Goal: Find contact information: Find contact information

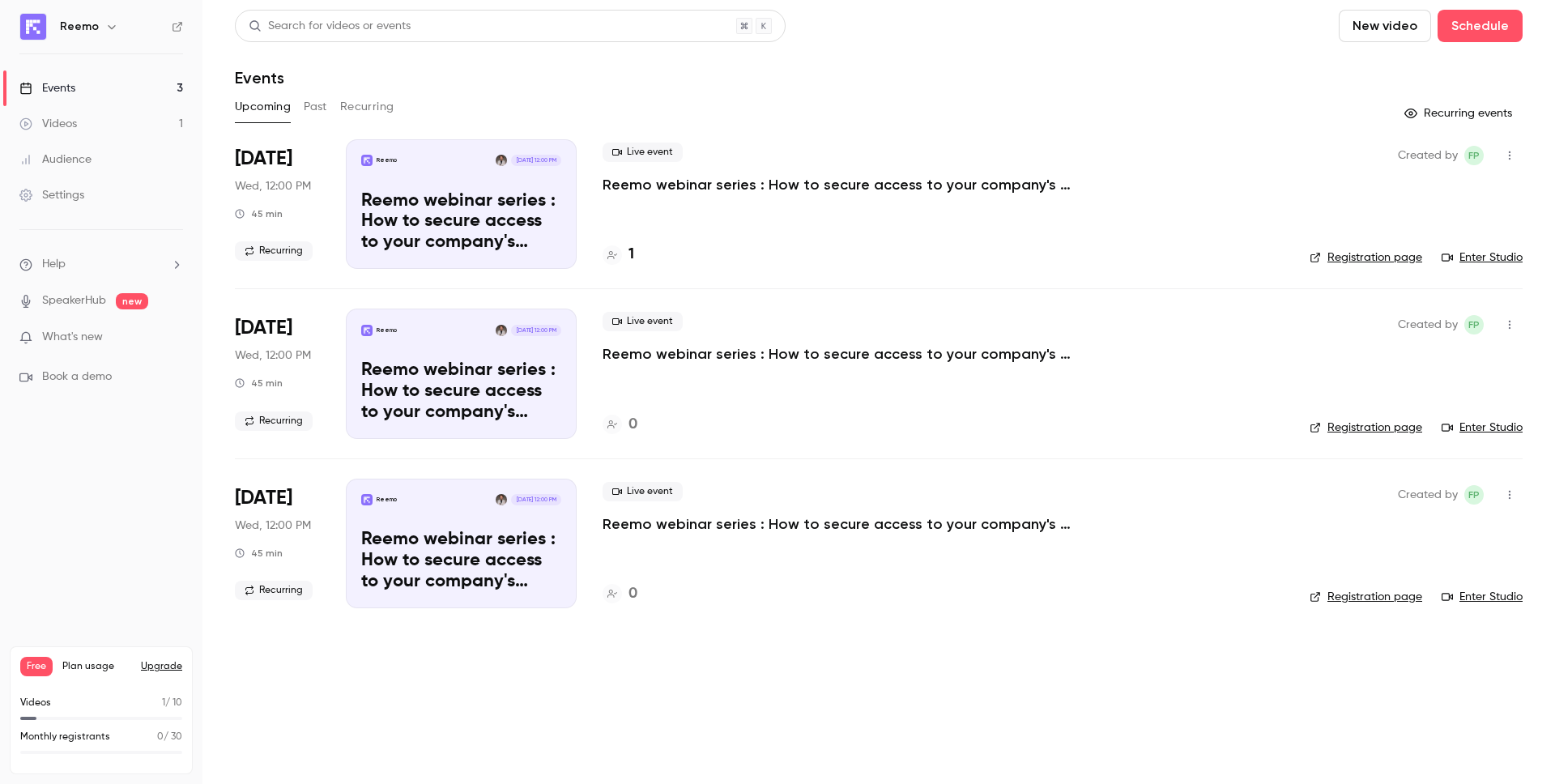
click at [65, 119] on div "Videos" at bounding box center [48, 123] width 57 height 16
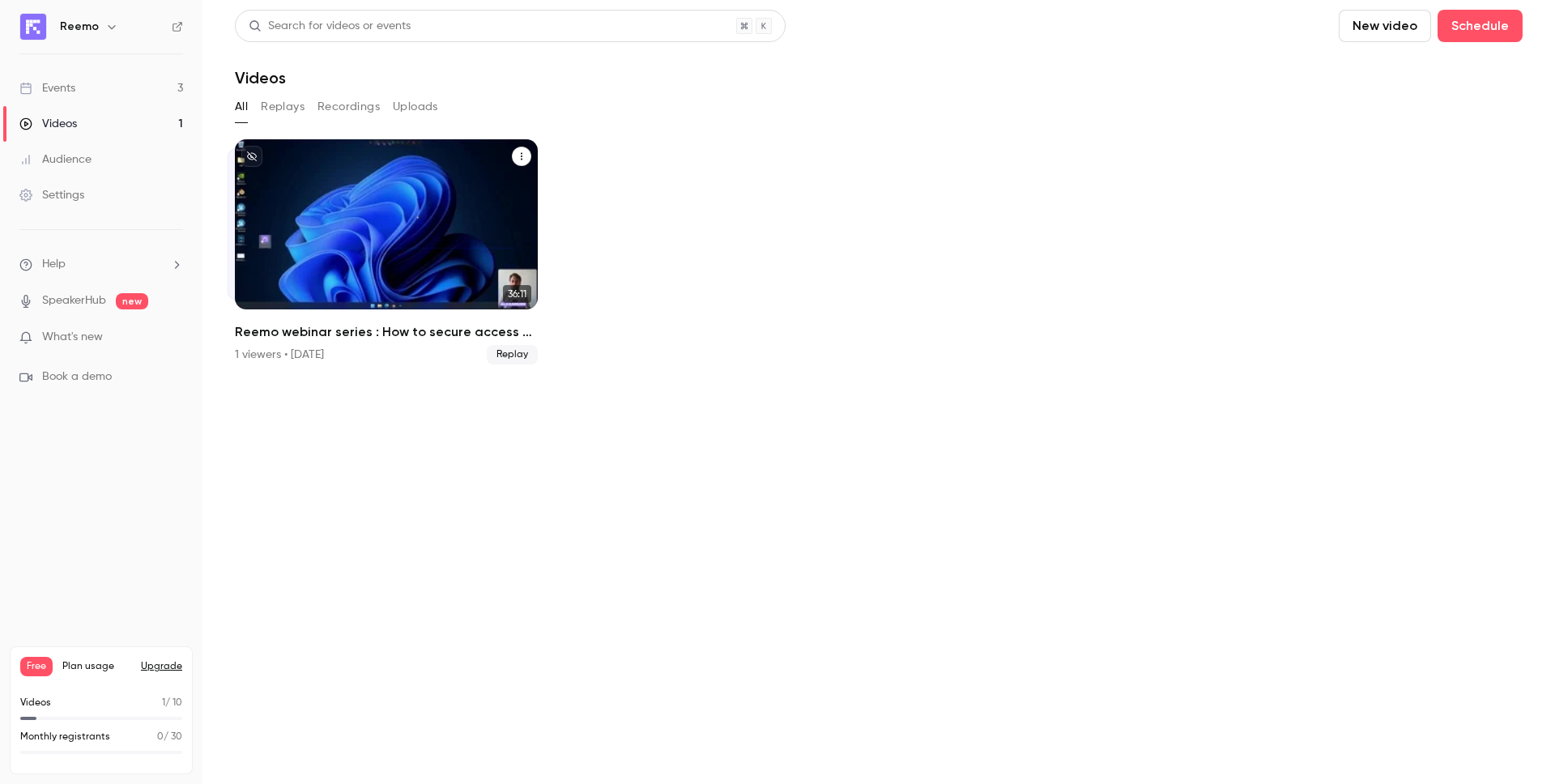
click at [351, 341] on div "Reemo webinar series : How to secure access to your company's resources? 1 view…" at bounding box center [385, 343] width 303 height 42
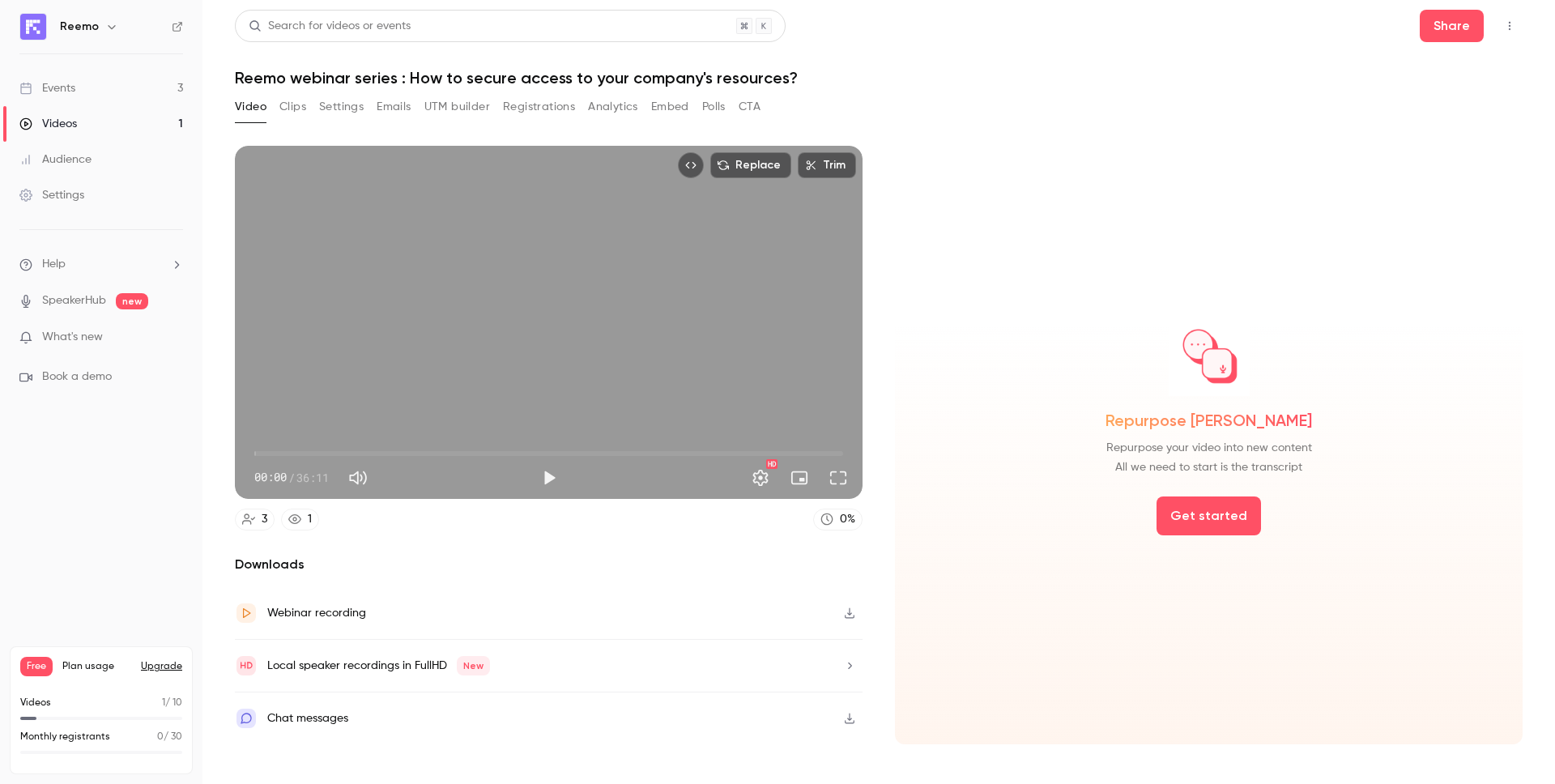
click at [311, 512] on link "1" at bounding box center [300, 519] width 38 height 22
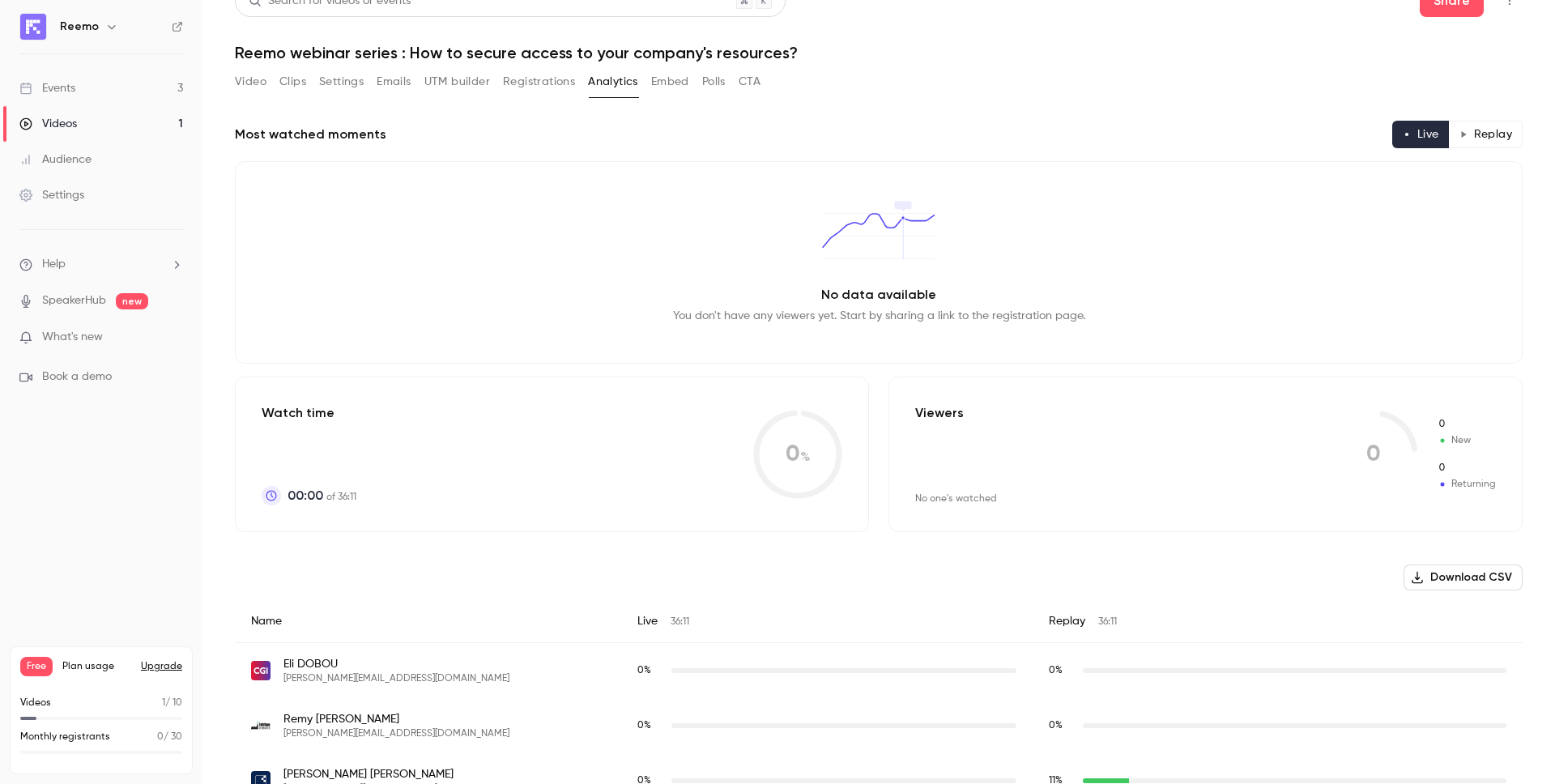
scroll to position [62, 0]
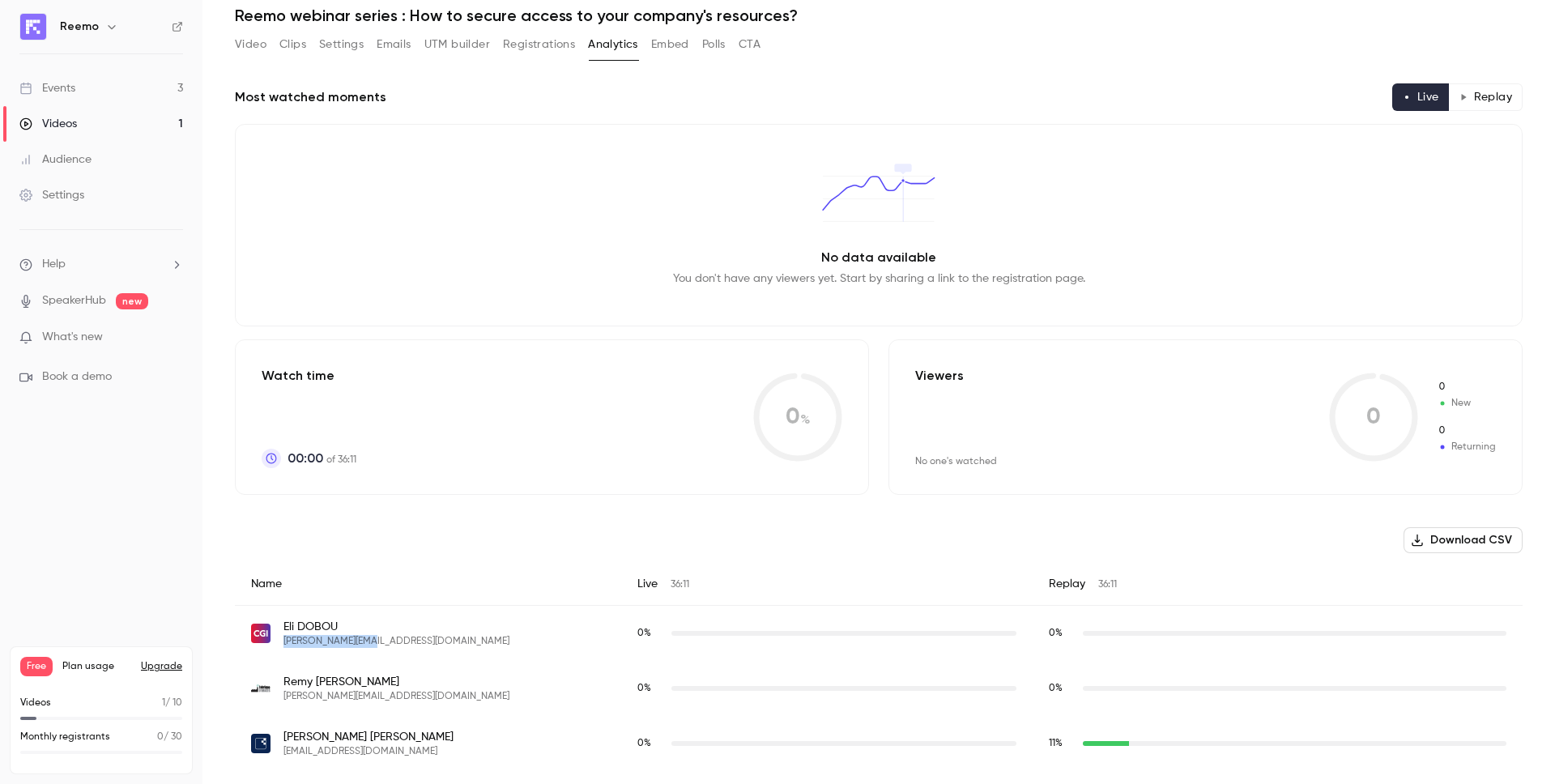
drag, startPoint x: 388, startPoint y: 651, endPoint x: 281, endPoint y: 644, distance: 107.2
click at [281, 644] on div "[PERSON_NAME] [PERSON_NAME][EMAIL_ADDRESS][DOMAIN_NAME]" at bounding box center [428, 634] width 386 height 56
copy span "[PERSON_NAME][EMAIL_ADDRESS][DOMAIN_NAME]"
drag, startPoint x: 415, startPoint y: 752, endPoint x: 330, endPoint y: 755, distance: 85.1
click at [330, 754] on div "[PERSON_NAME] [EMAIL_ADDRESS][DOMAIN_NAME]" at bounding box center [428, 743] width 354 height 29
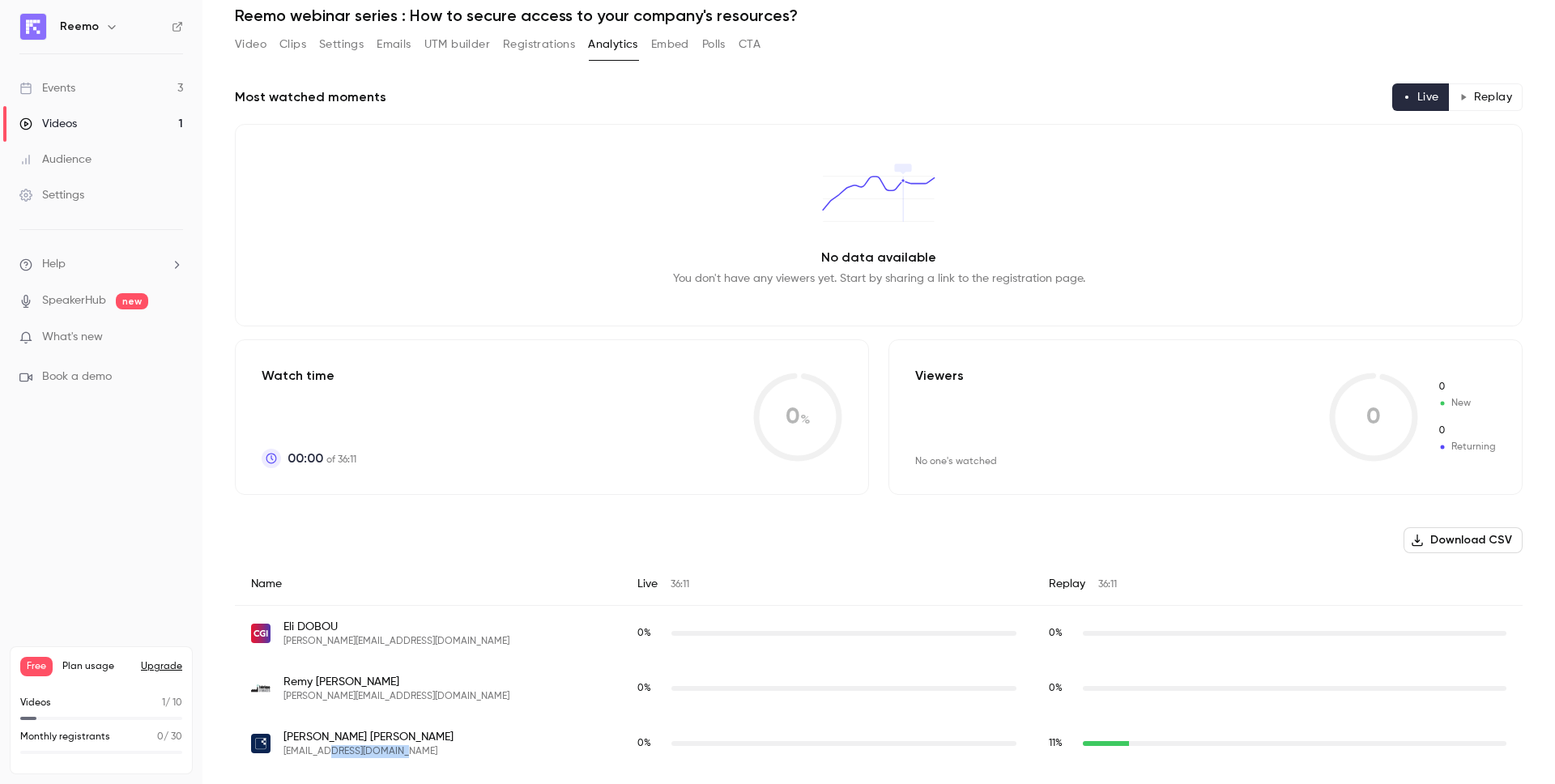
copy span "[DOMAIN_NAME]"
